Goal: Navigation & Orientation: Find specific page/section

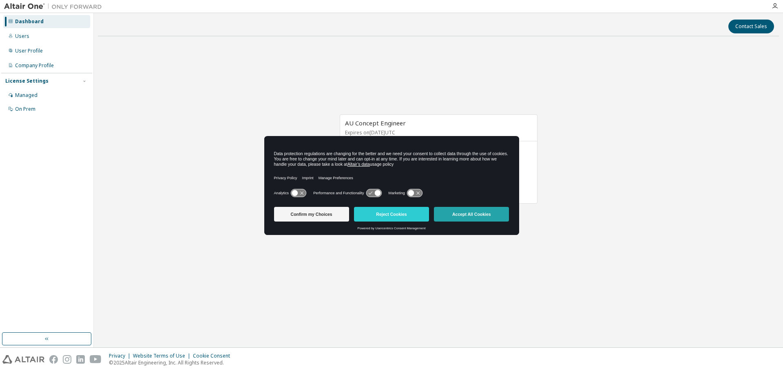
click at [472, 215] on button "Accept All Cookies" at bounding box center [471, 214] width 75 height 15
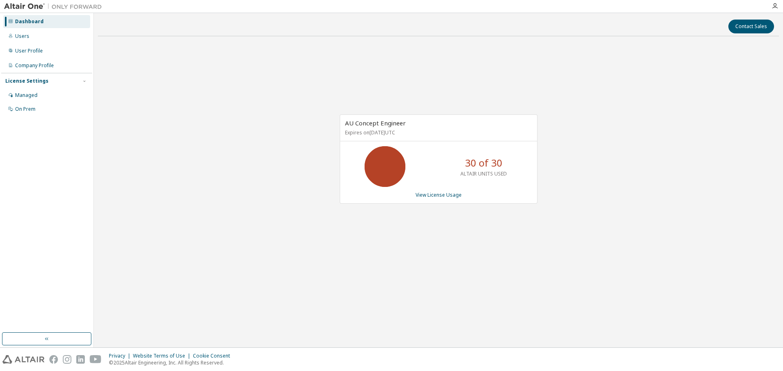
click at [738, 153] on div "AU Concept Engineer Expires on December 5, 2025 UTC 30 of 30 ALTAIR UNITS USED …" at bounding box center [438, 163] width 681 height 241
click at [727, 181] on div "AU Concept Engineer Expires on December 5, 2025 UTC 30 of 30 ALTAIR UNITS USED …" at bounding box center [438, 163] width 681 height 241
